Goal: Task Accomplishment & Management: Manage account settings

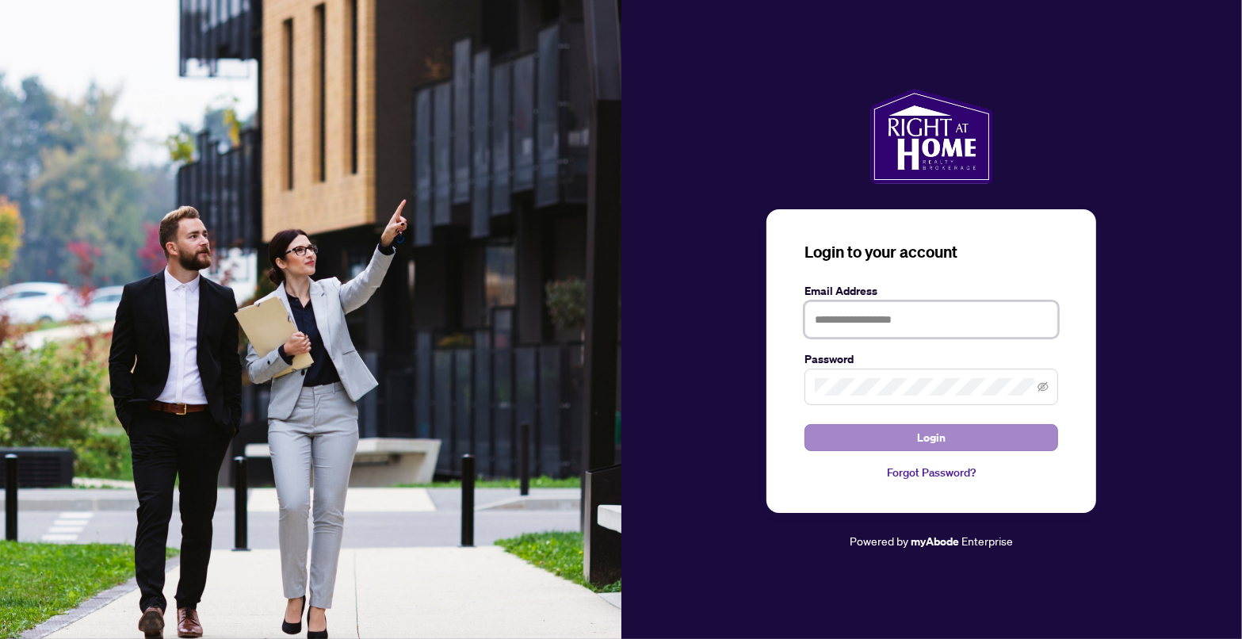
type input "**********"
click at [937, 430] on span "Login" at bounding box center [931, 437] width 29 height 25
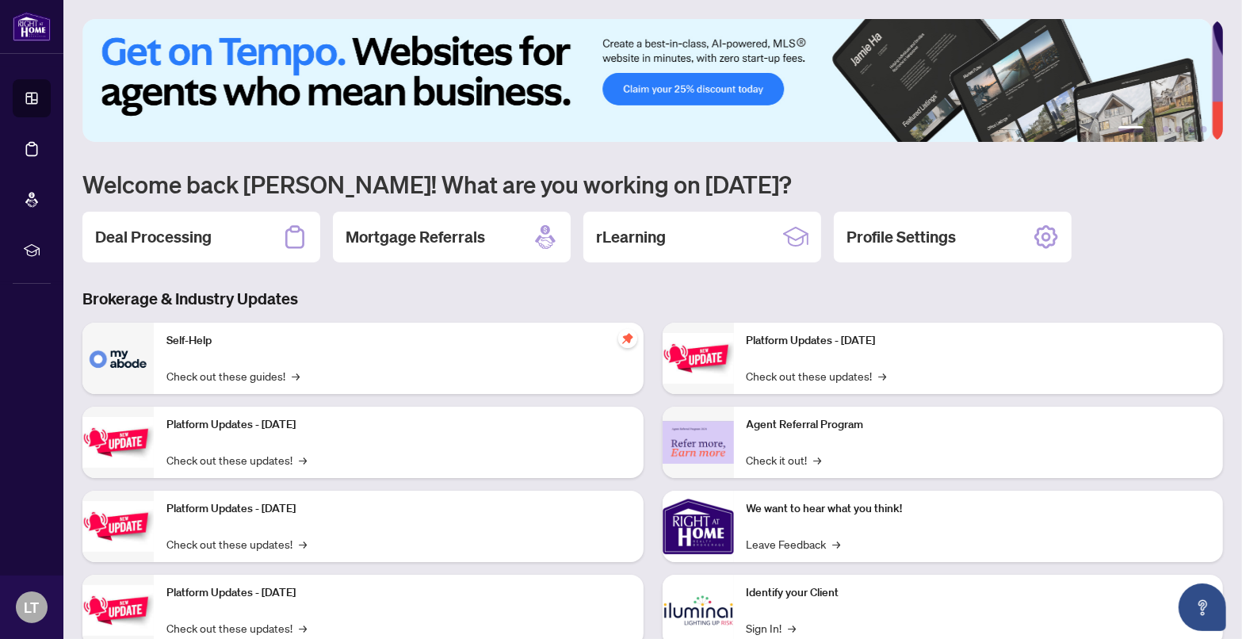
click at [141, 236] on h2 "Deal Processing" at bounding box center [153, 237] width 116 height 22
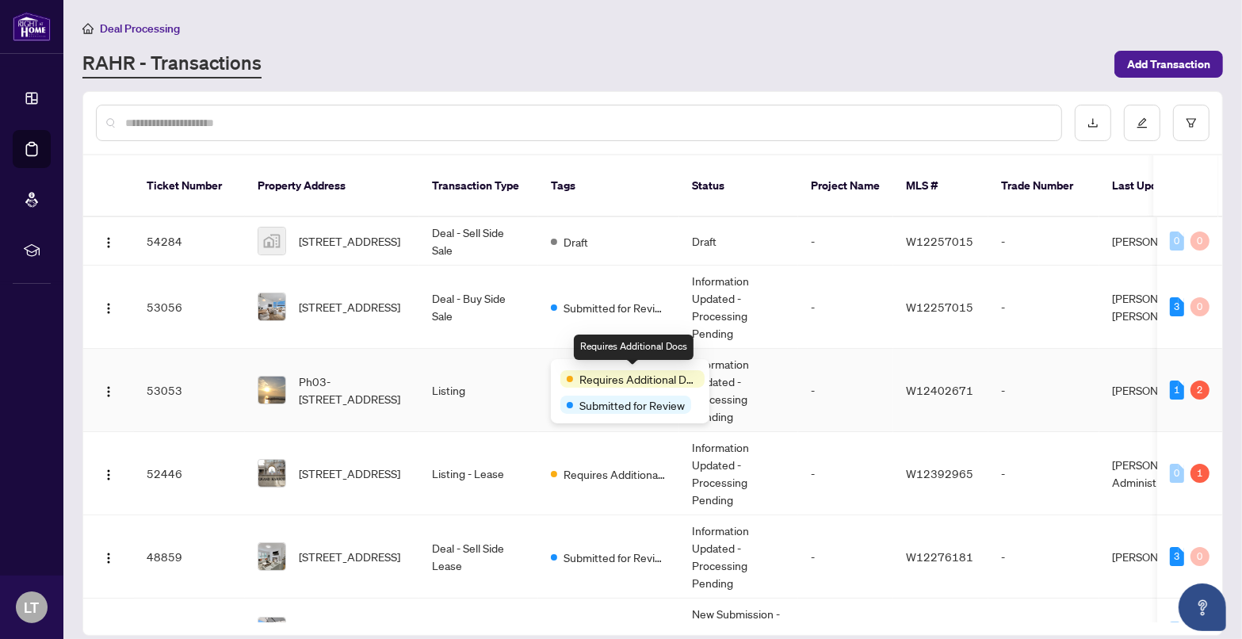
click at [596, 370] on span "Requires Additional Docs" at bounding box center [638, 378] width 119 height 17
click at [594, 382] on span "Requires Additional Docs" at bounding box center [638, 378] width 119 height 17
click at [639, 381] on span "Requires Additional Docs" at bounding box center [638, 378] width 119 height 17
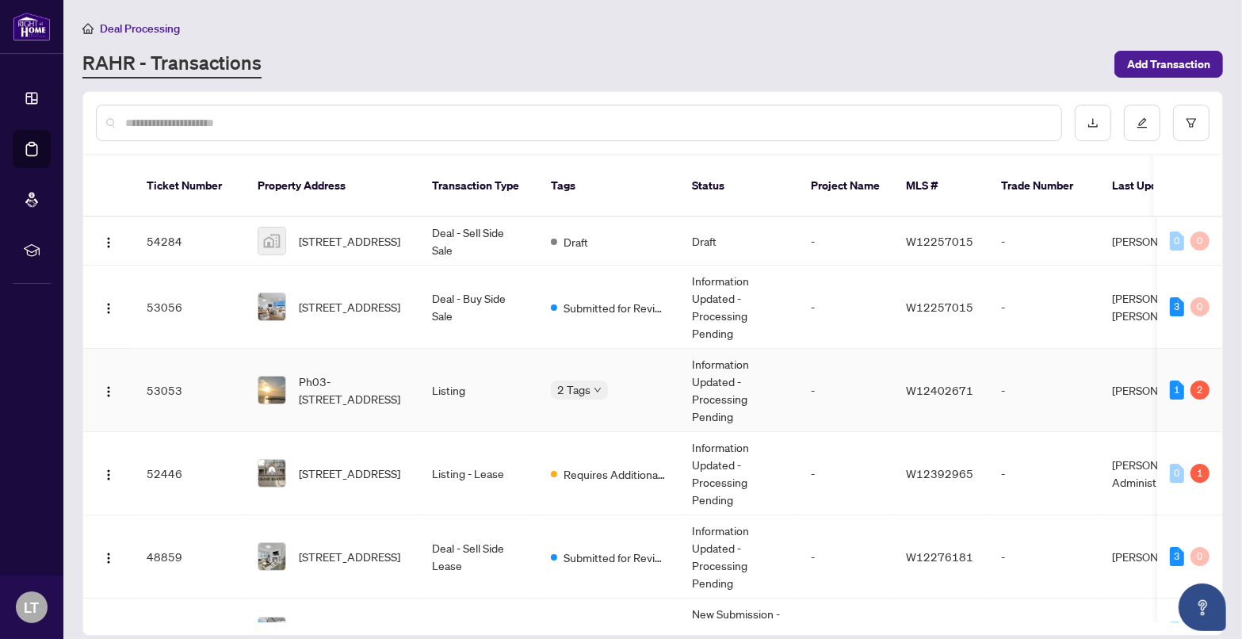
click at [1163, 363] on td "1 2" at bounding box center [1189, 390] width 65 height 83
click at [1171, 380] on div "1" at bounding box center [1177, 389] width 14 height 19
click at [611, 465] on span "Requires Additional Docs" at bounding box center [614, 473] width 103 height 17
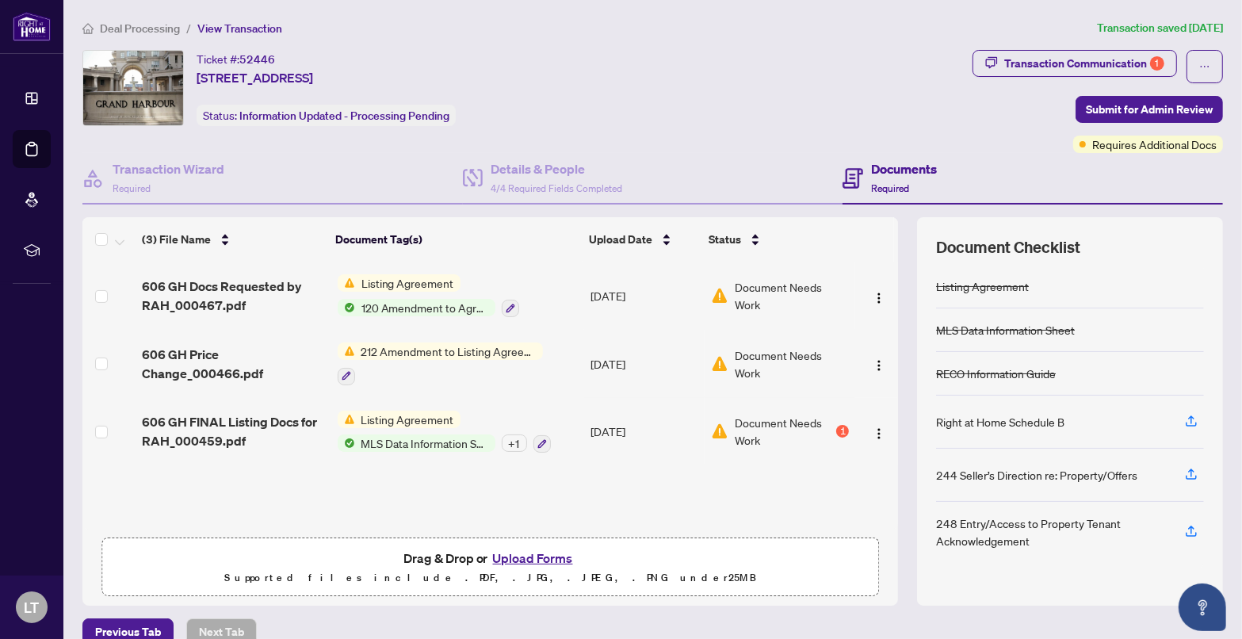
click at [754, 286] on span "Document Needs Work" at bounding box center [792, 295] width 114 height 35
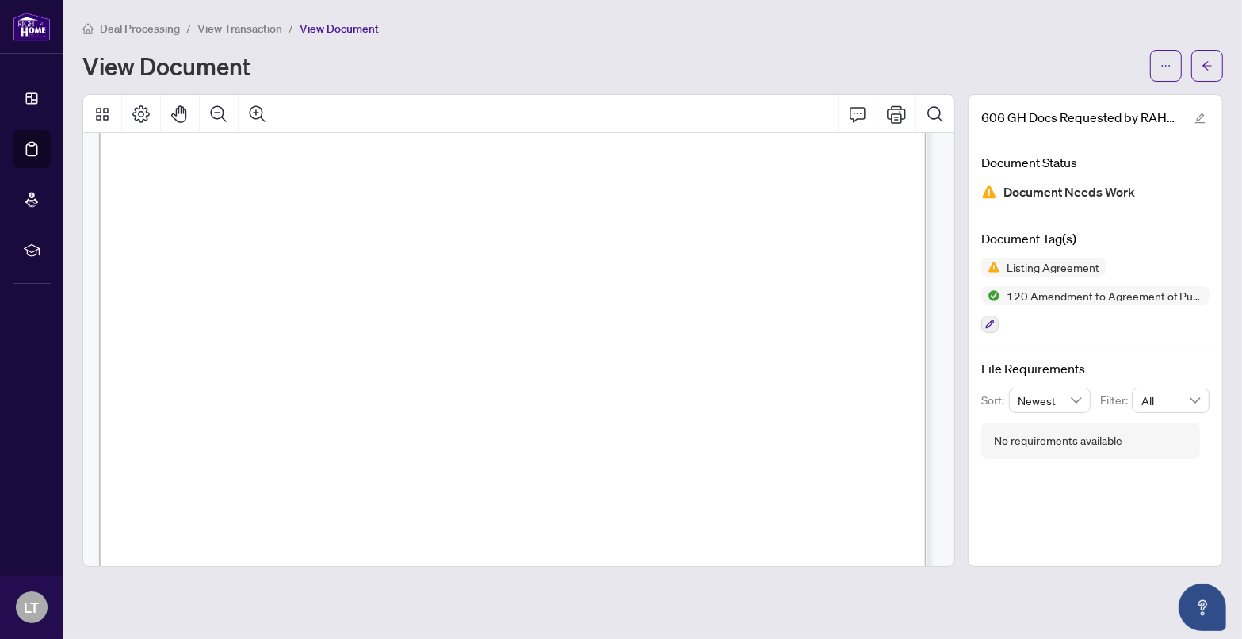
scroll to position [475, 0]
click at [1050, 189] on span "Document Needs Work" at bounding box center [1069, 191] width 132 height 21
